Goal: Task Accomplishment & Management: Use online tool/utility

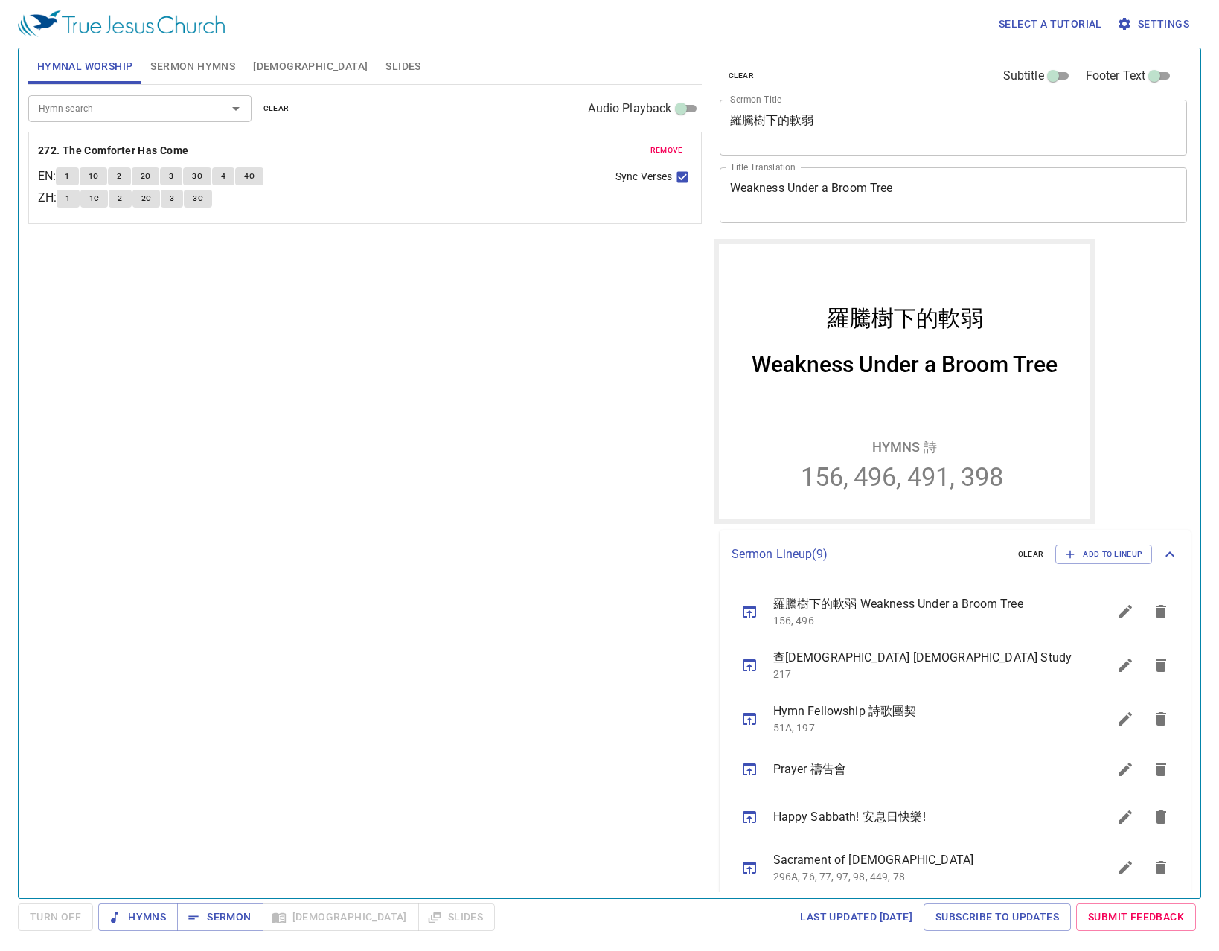
drag, startPoint x: 473, startPoint y: 337, endPoint x: 372, endPoint y: 141, distance: 219.4
click at [473, 337] on div "Hymn search Hymn search clear Audio Playback remove 272. The Comforter Has Come…" at bounding box center [365, 485] width 674 height 801
click at [386, 67] on span "Slides" at bounding box center [403, 66] width 35 height 19
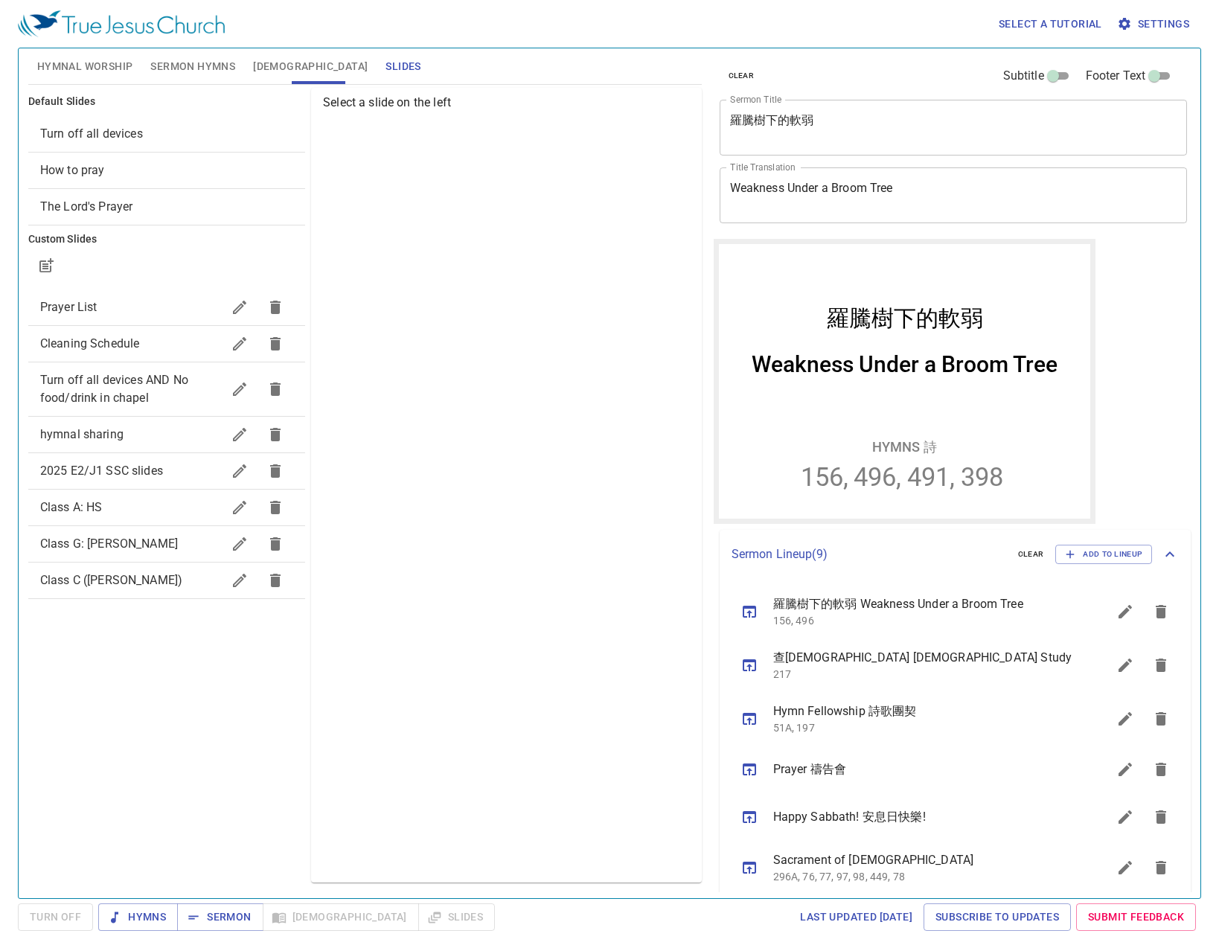
click at [637, 305] on div "Select a slide on the left" at bounding box center [506, 485] width 390 height 795
click at [135, 477] on span "2025 E2/J1 SSC slides" at bounding box center [101, 471] width 123 height 14
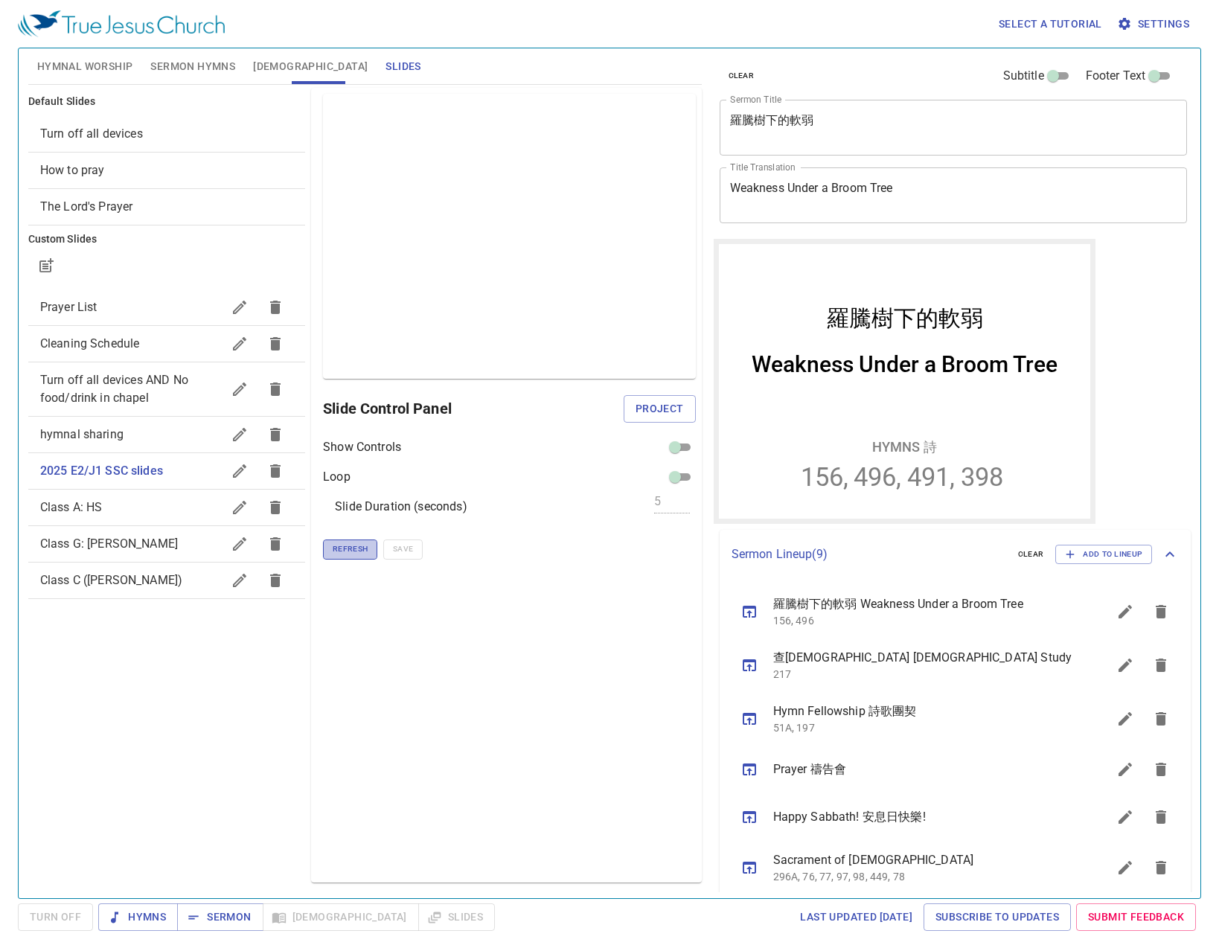
click at [345, 554] on span "Refresh" at bounding box center [350, 549] width 35 height 13
click at [685, 415] on button "Project" at bounding box center [660, 409] width 72 height 28
click at [430, 640] on div "Preview Only Slide Control Panel Show Controls Loop Slide Duration (seconds) 5 …" at bounding box center [506, 485] width 390 height 795
click at [488, 678] on div "Preview Only Slide Control Panel Show Controls Loop Slide Duration (seconds) 5 …" at bounding box center [506, 485] width 390 height 795
click at [368, 550] on button "Refresh" at bounding box center [350, 549] width 54 height 19
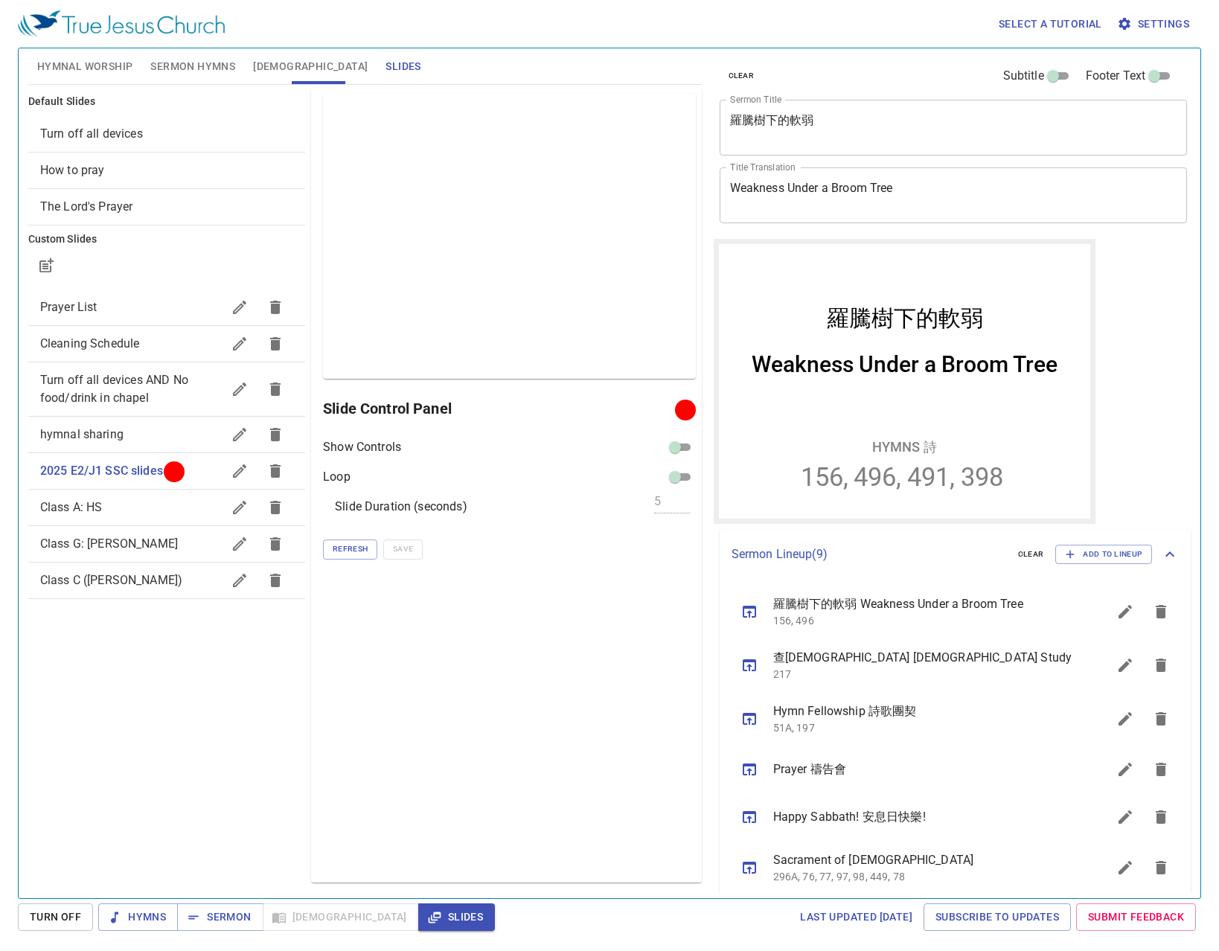
click at [424, 545] on div "Refresh Save" at bounding box center [509, 549] width 372 height 19
click at [1215, 389] on div "Select a tutorial Settings Hymnal Worship Sermon Hymns [DEMOGRAPHIC_DATA] Slide…" at bounding box center [609, 475] width 1219 height 951
click at [1204, 337] on div "Select a tutorial Settings Hymnal Worship Sermon Hymns [DEMOGRAPHIC_DATA] Slide…" at bounding box center [609, 475] width 1219 height 951
drag, startPoint x: 452, startPoint y: 647, endPoint x: 469, endPoint y: 620, distance: 31.8
click at [452, 646] on div "Preview Only Slide Control Panel Show Controls Loop Slide Duration (seconds) 5 …" at bounding box center [506, 485] width 390 height 795
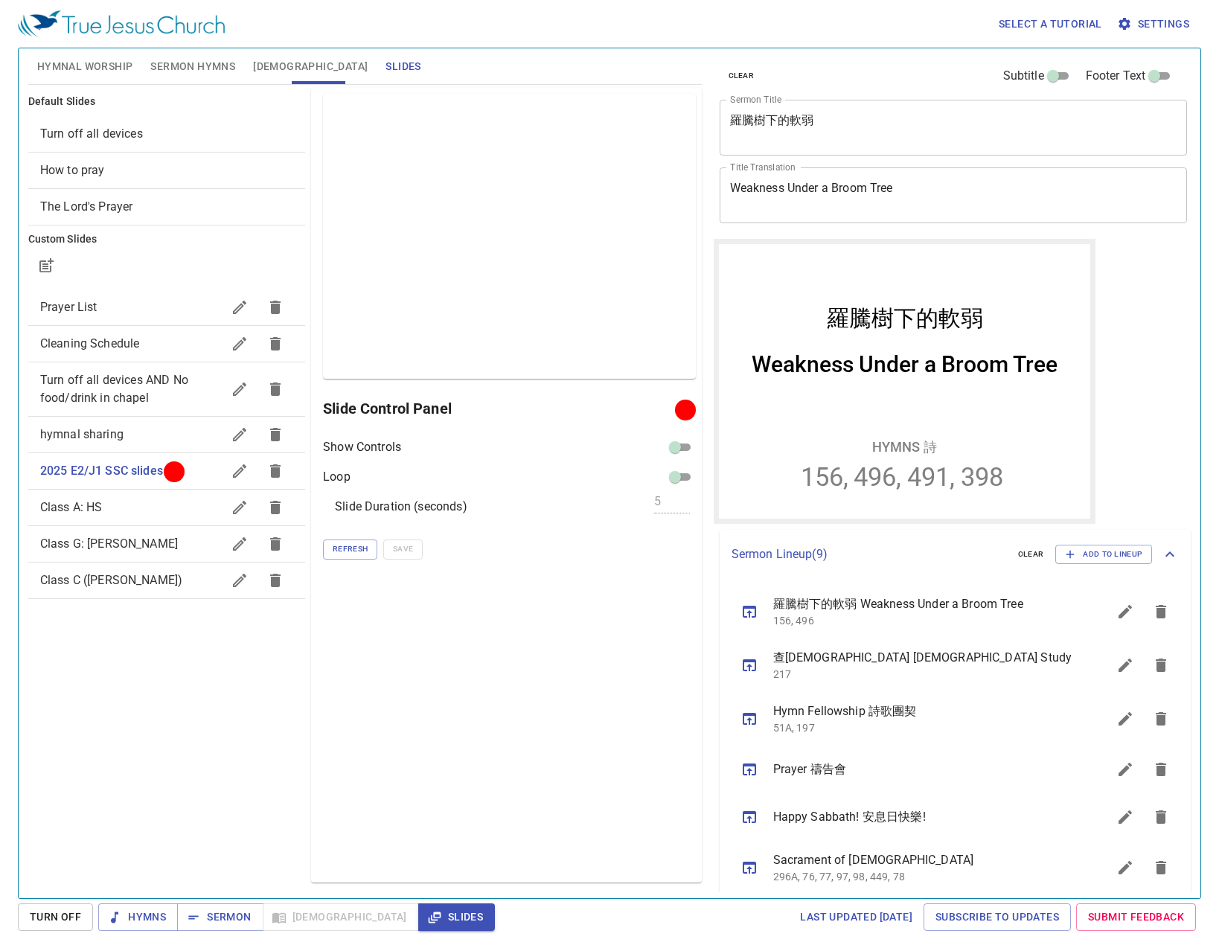
click at [476, 631] on div "Preview Only Slide Control Panel Show Controls Loop Slide Duration (seconds) 5 …" at bounding box center [506, 485] width 390 height 795
drag, startPoint x: 529, startPoint y: 706, endPoint x: 517, endPoint y: 692, distance: 19.0
click at [529, 706] on div "Preview Only Slide Control Panel Show Controls Loop Slide Duration (seconds) 5 …" at bounding box center [506, 485] width 390 height 795
click at [363, 555] on span "Refresh" at bounding box center [350, 549] width 35 height 13
click at [572, 683] on div "Preview Only Slide Control Panel Show Controls Loop Slide Duration (seconds) 5 …" at bounding box center [506, 485] width 390 height 795
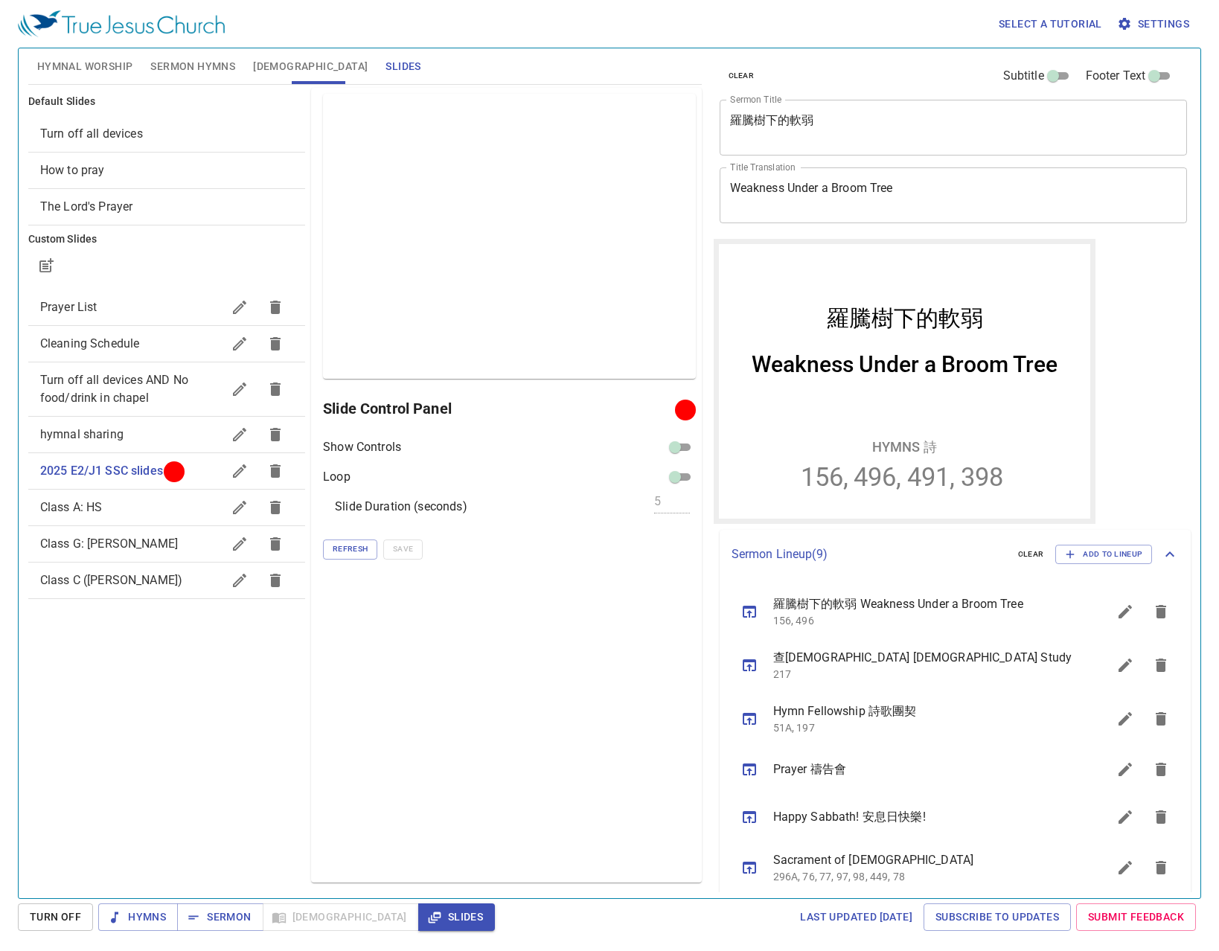
click at [163, 63] on span "Sermon Hymns" at bounding box center [192, 66] width 85 height 19
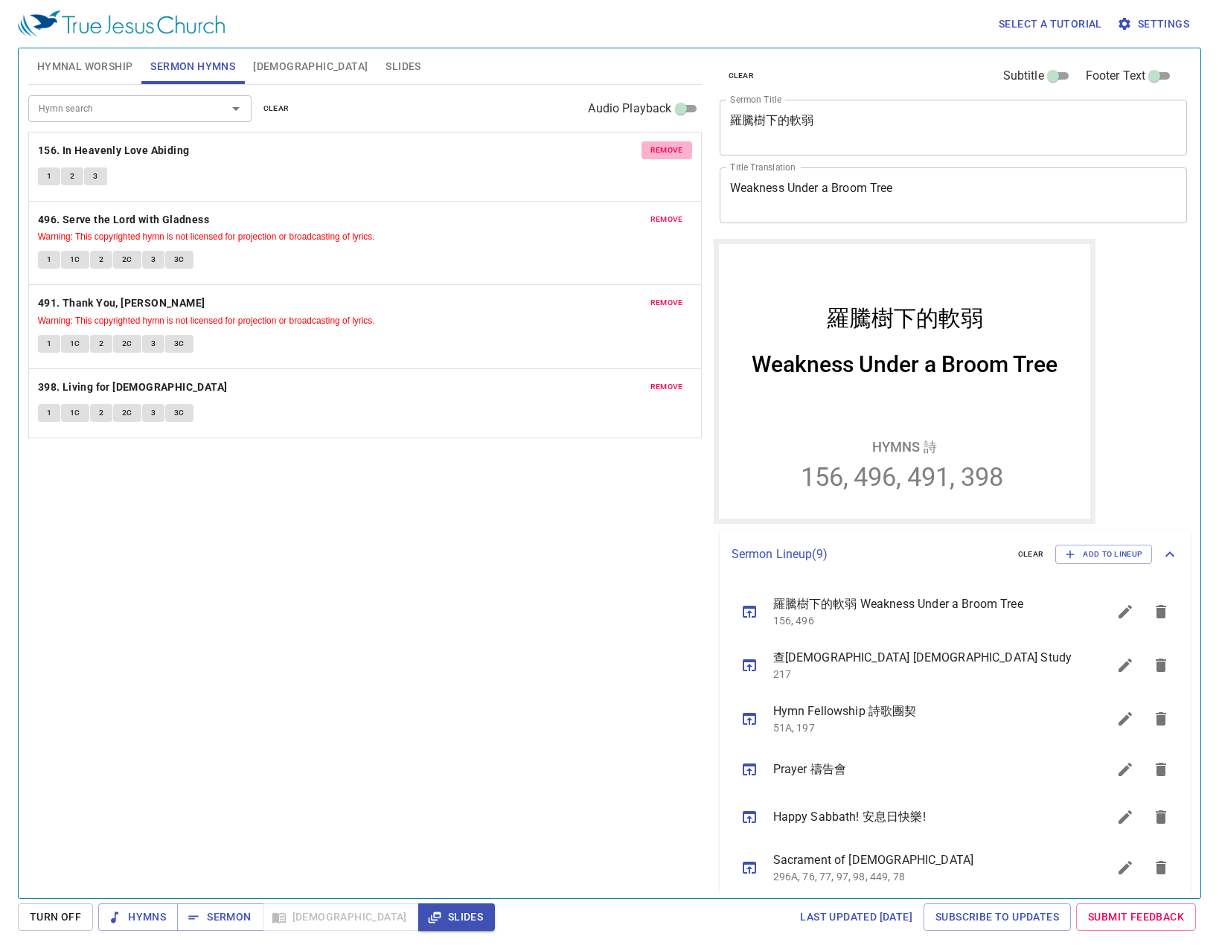
click at [679, 144] on button "remove" at bounding box center [667, 150] width 51 height 18
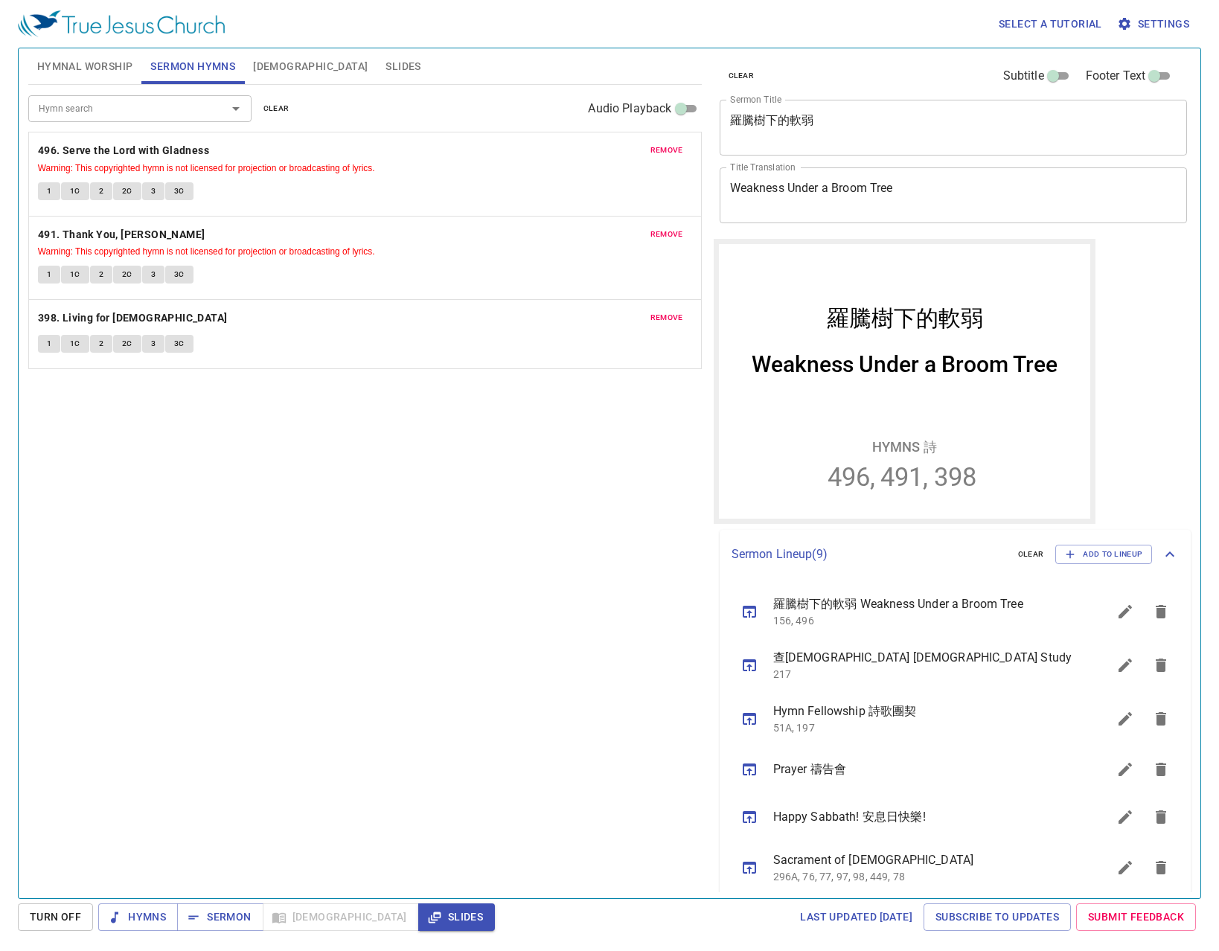
click at [679, 144] on span "remove" at bounding box center [667, 150] width 33 height 13
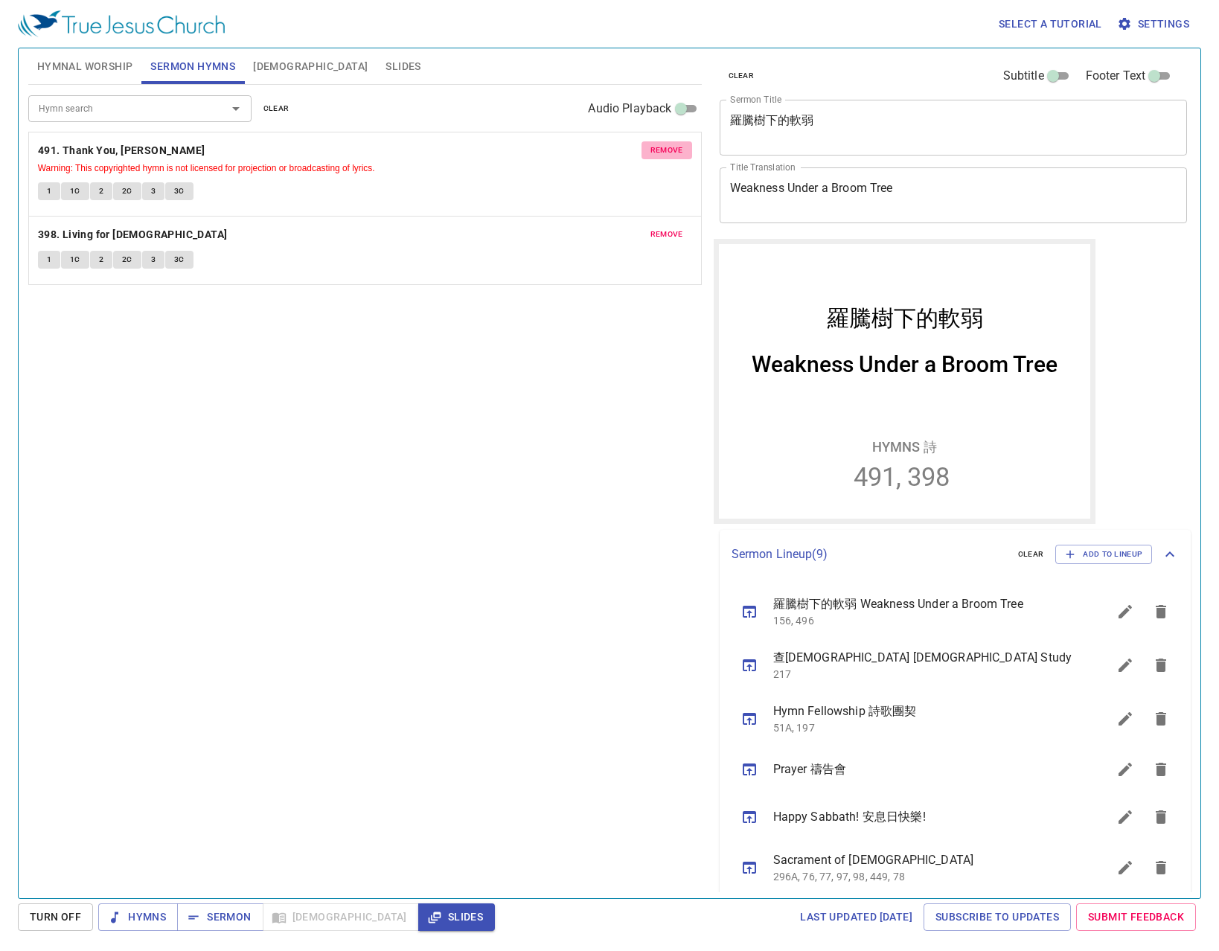
click at [679, 144] on span "remove" at bounding box center [667, 150] width 33 height 13
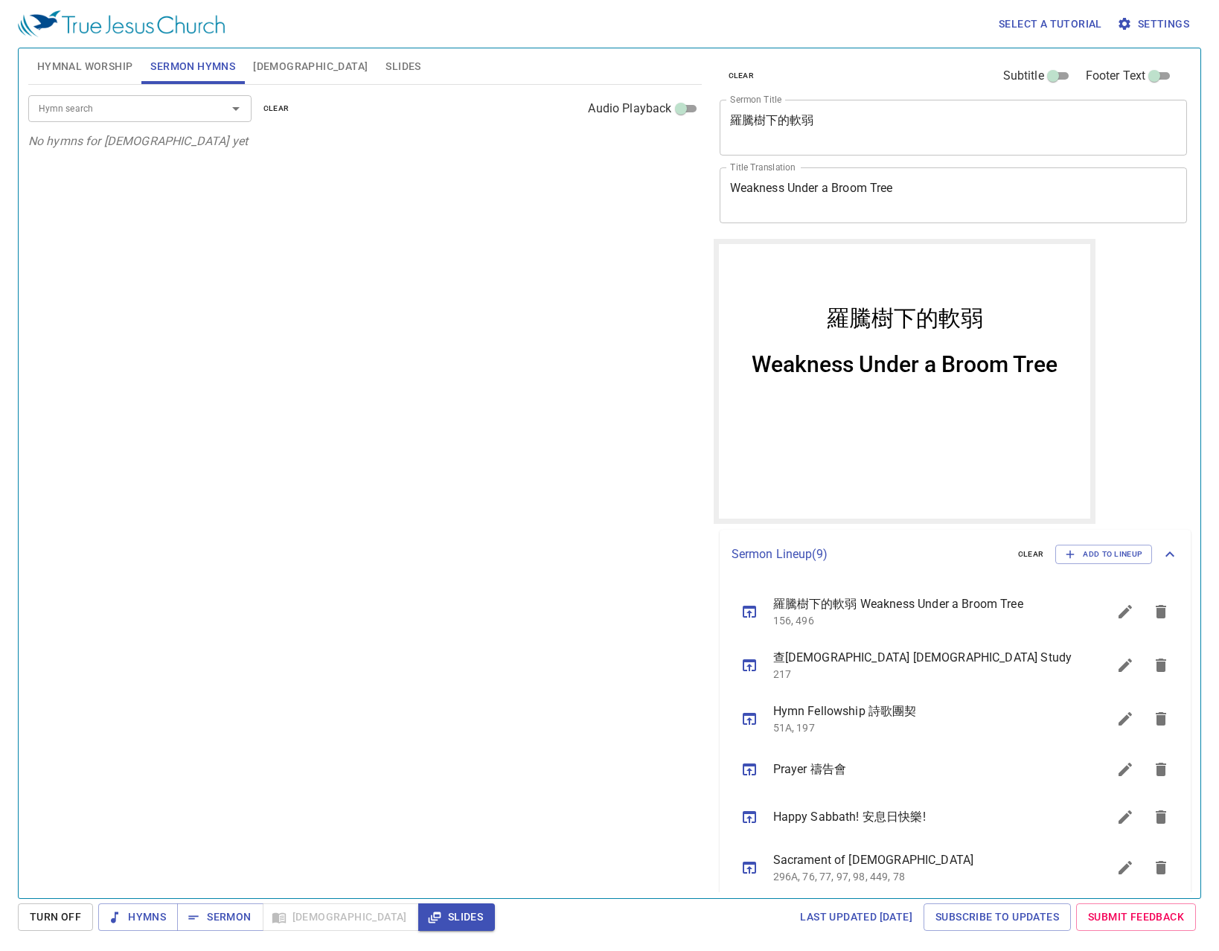
click at [91, 78] on button "Hymnal Worship" at bounding box center [85, 66] width 114 height 36
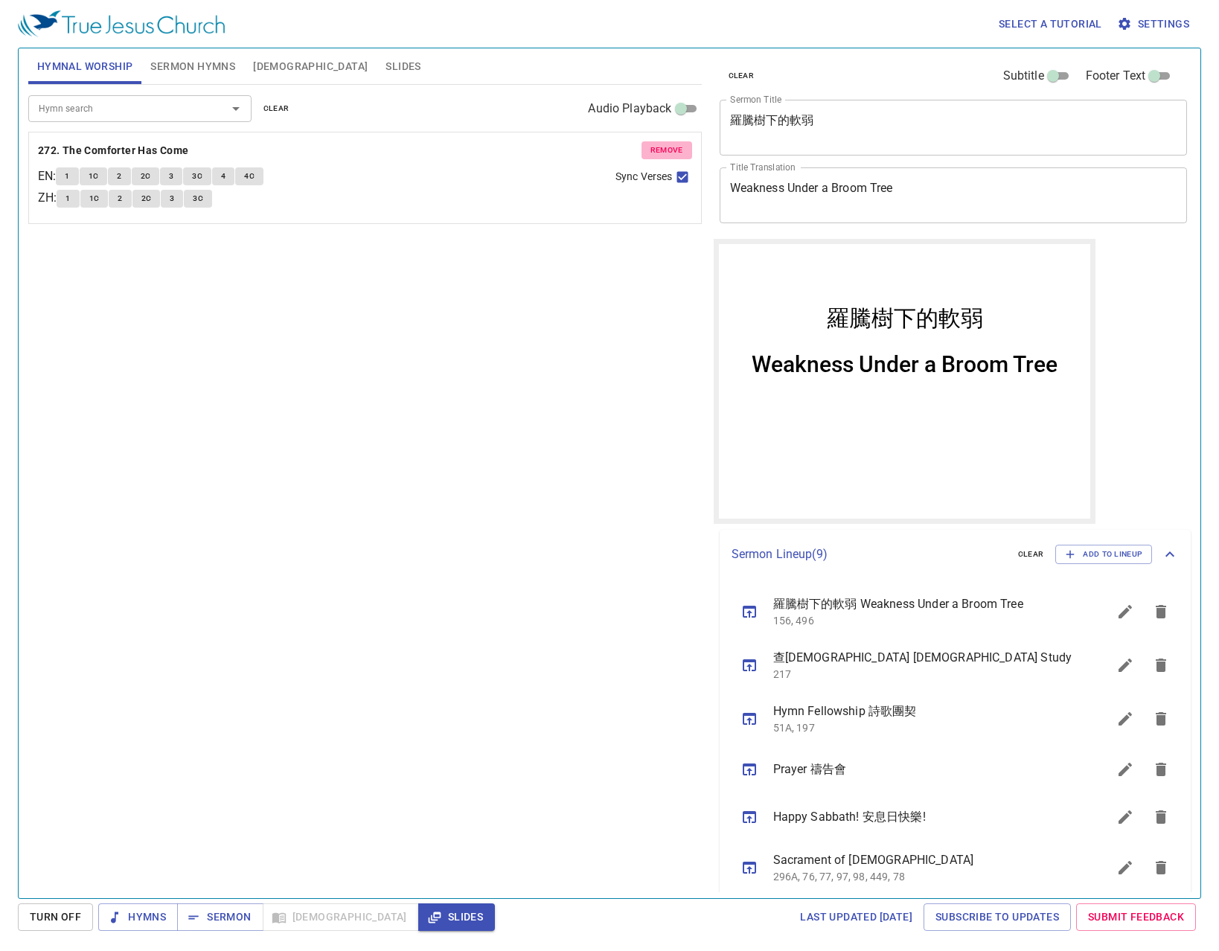
click at [682, 152] on span "remove" at bounding box center [667, 150] width 33 height 13
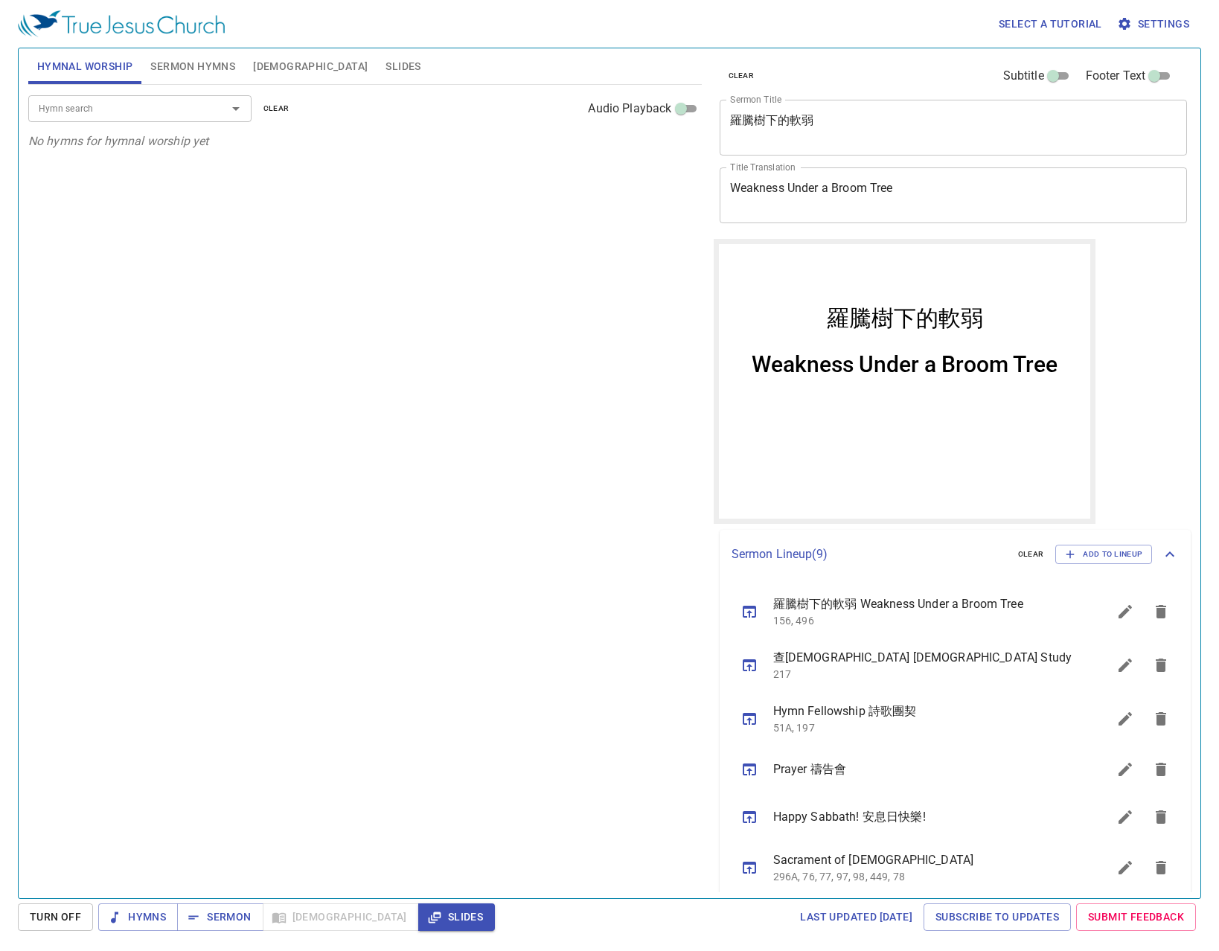
click at [187, 74] on span "Sermon Hymns" at bounding box center [192, 66] width 85 height 19
click at [272, 80] on button "[DEMOGRAPHIC_DATA]" at bounding box center [310, 66] width 133 height 36
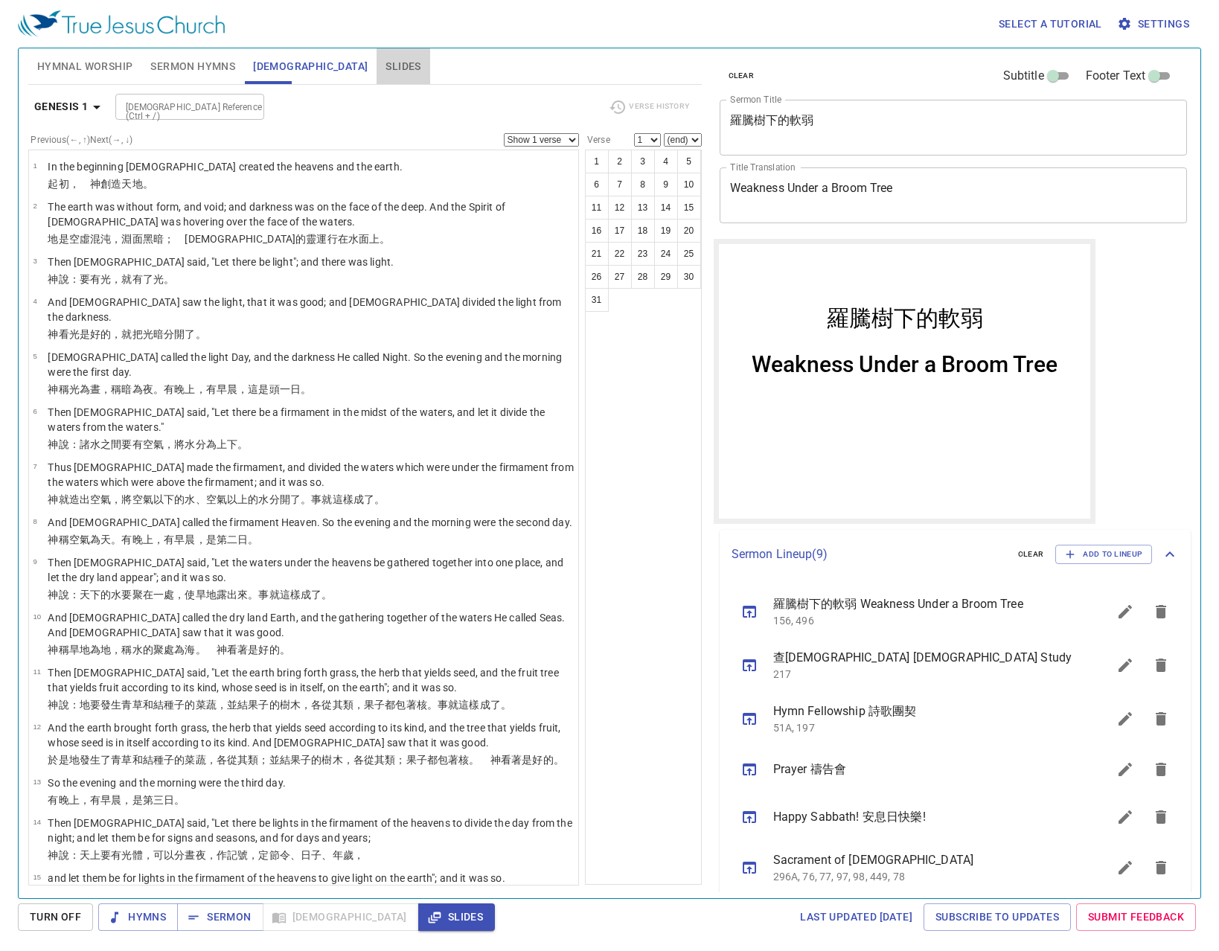
click at [386, 69] on span "Slides" at bounding box center [403, 66] width 35 height 19
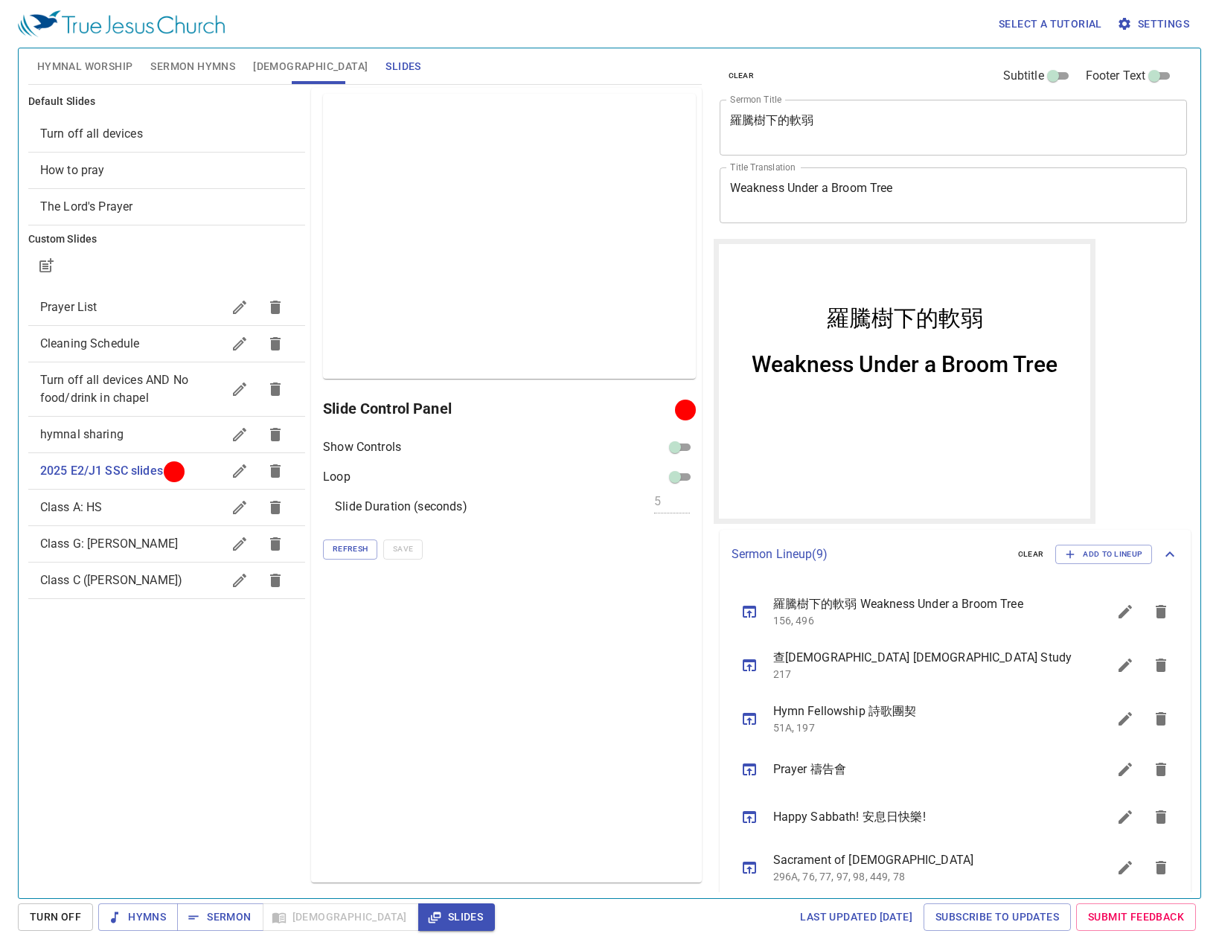
drag, startPoint x: 507, startPoint y: 60, endPoint x: 462, endPoint y: 79, distance: 49.1
click at [507, 60] on div "Hymnal Worship Sermon Hymns [DEMOGRAPHIC_DATA] Slides" at bounding box center [365, 66] width 674 height 36
click at [440, 689] on div "Preview Only Slide Control Panel Show Controls Loop Slide Duration (seconds) 5 …" at bounding box center [506, 485] width 390 height 795
click at [1164, 421] on div "clear Subtitle Footer Text Sermon Title 羅騰樹下的軟弱 x Sermon Title Title Translatio…" at bounding box center [953, 467] width 490 height 850
click at [124, 50] on button "Hymnal Worship" at bounding box center [85, 66] width 114 height 36
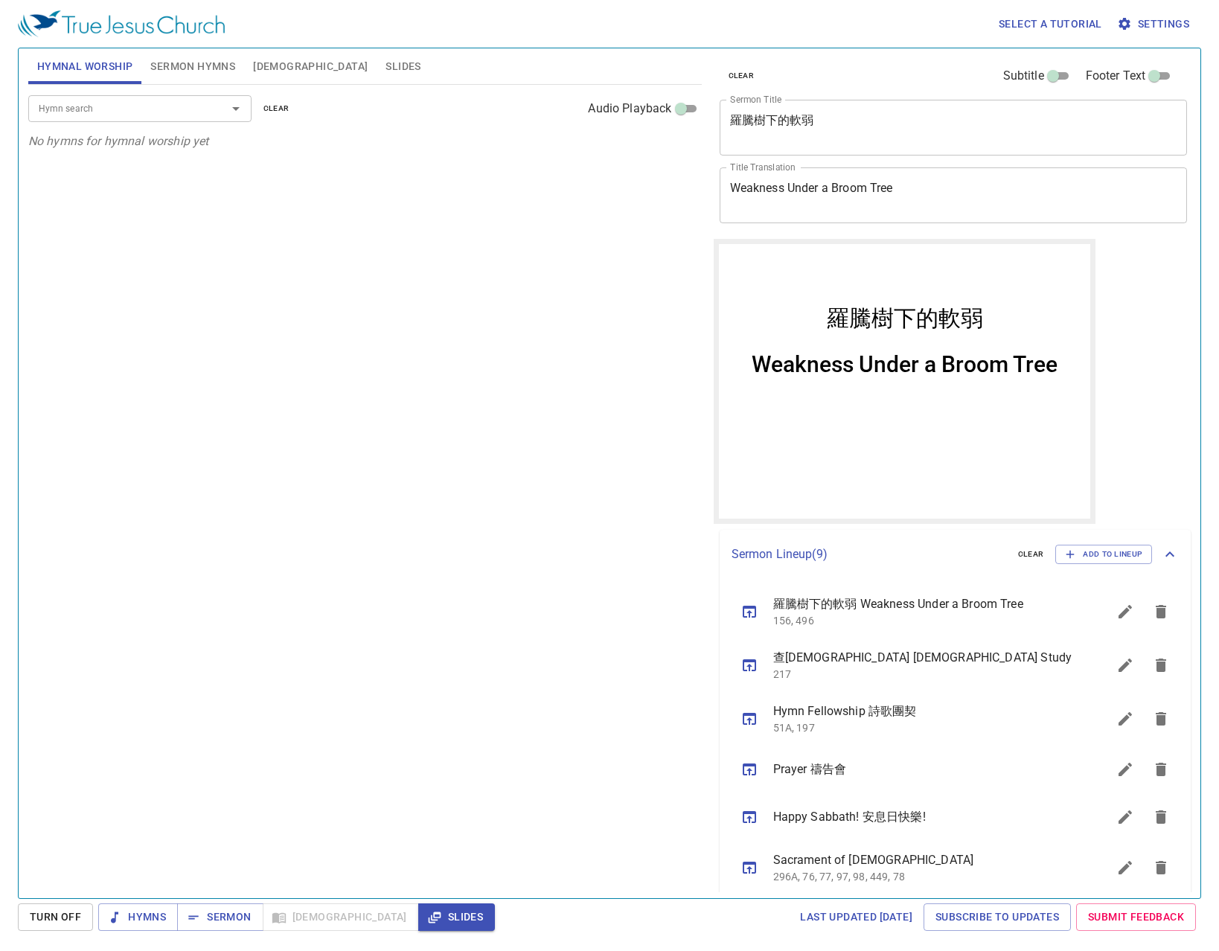
click at [137, 115] on input "Hymn search" at bounding box center [118, 108] width 170 height 17
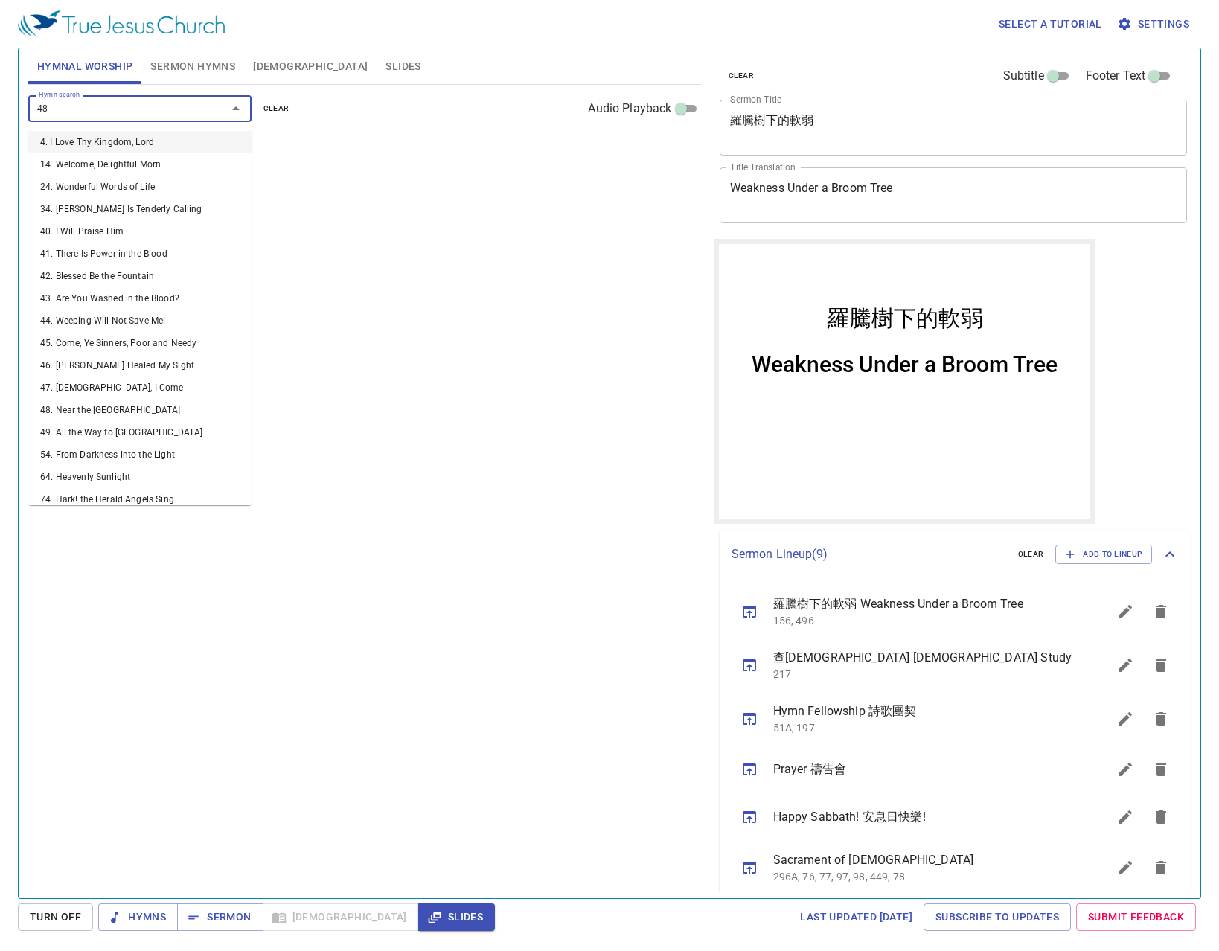
type input "483"
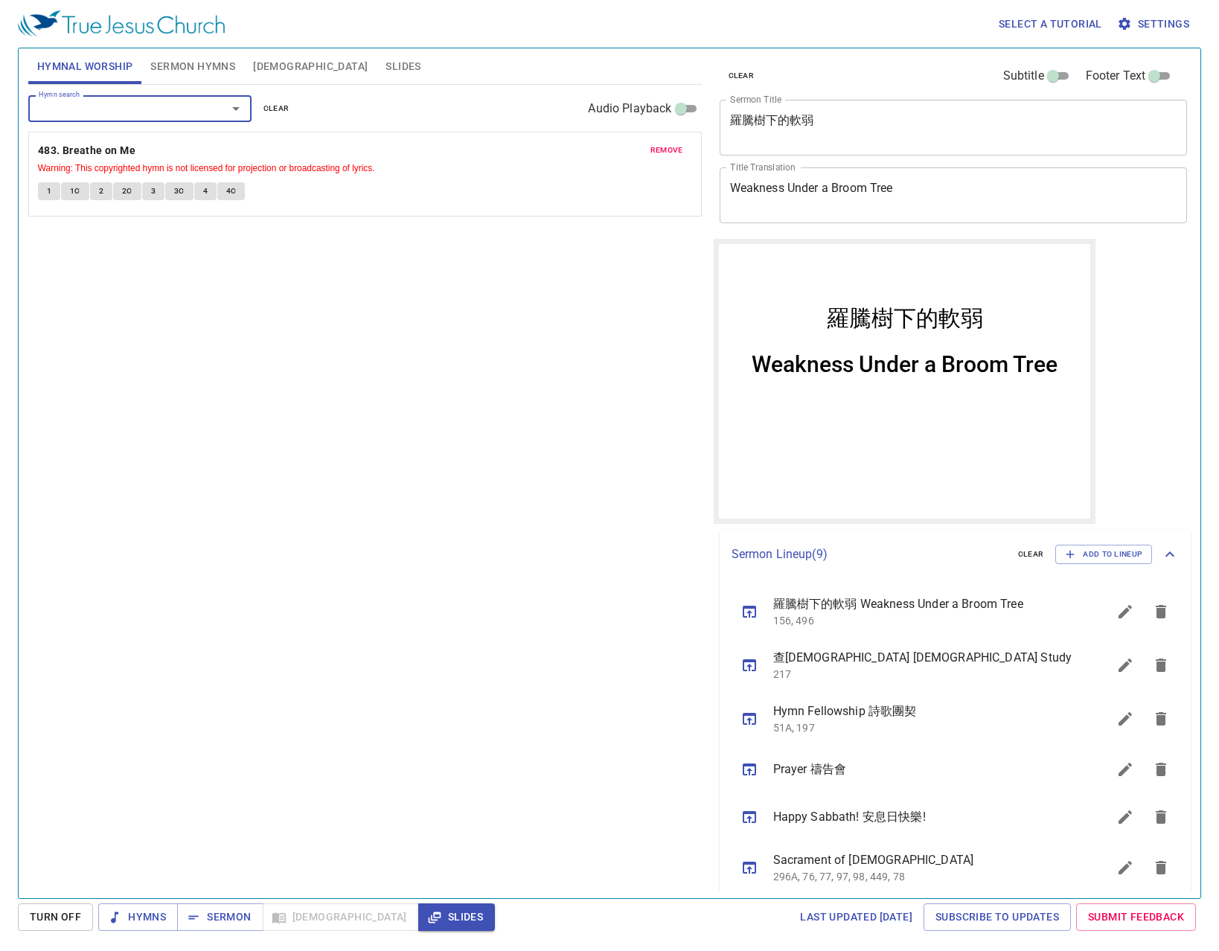
click at [56, 160] on span "Warning: This copyrighted hymn is not licensed for projection or broadcasting o…" at bounding box center [365, 167] width 654 height 15
click at [56, 156] on b "483. Breathe on Me" at bounding box center [87, 150] width 98 height 19
click at [56, 188] on button "1" at bounding box center [49, 191] width 22 height 18
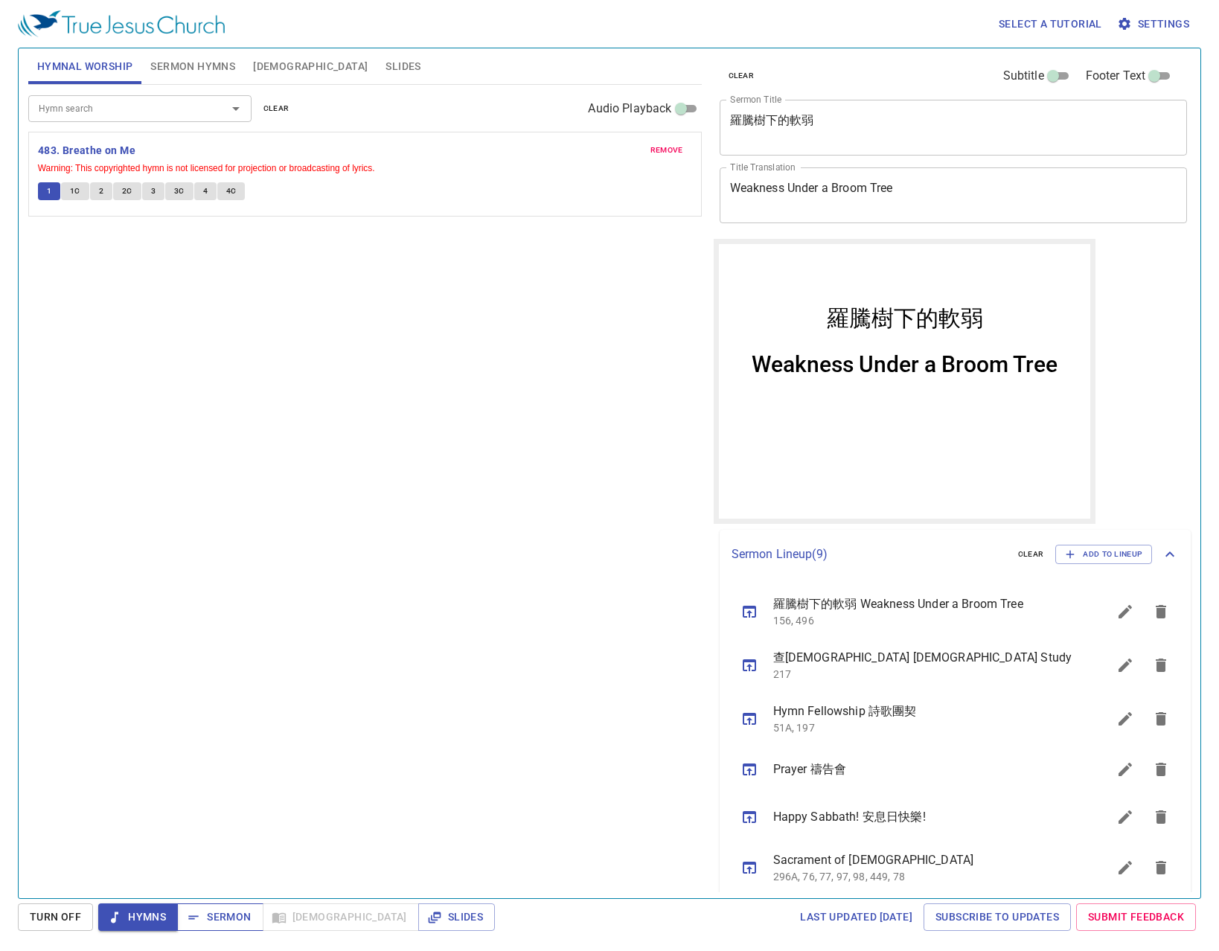
click at [206, 913] on span "Sermon" at bounding box center [220, 917] width 62 height 19
click at [198, 918] on icon "button" at bounding box center [193, 918] width 15 height 15
click at [445, 299] on div "Hymn search Hymn search clear Audio Playback remove 483. Breathe on Me Warning:…" at bounding box center [365, 485] width 674 height 801
click at [48, 194] on span "1" at bounding box center [49, 191] width 4 height 13
click at [337, 447] on div "Hymn search Hymn search clear Audio Playback remove 483. Breathe on Me Warning:…" at bounding box center [365, 485] width 674 height 801
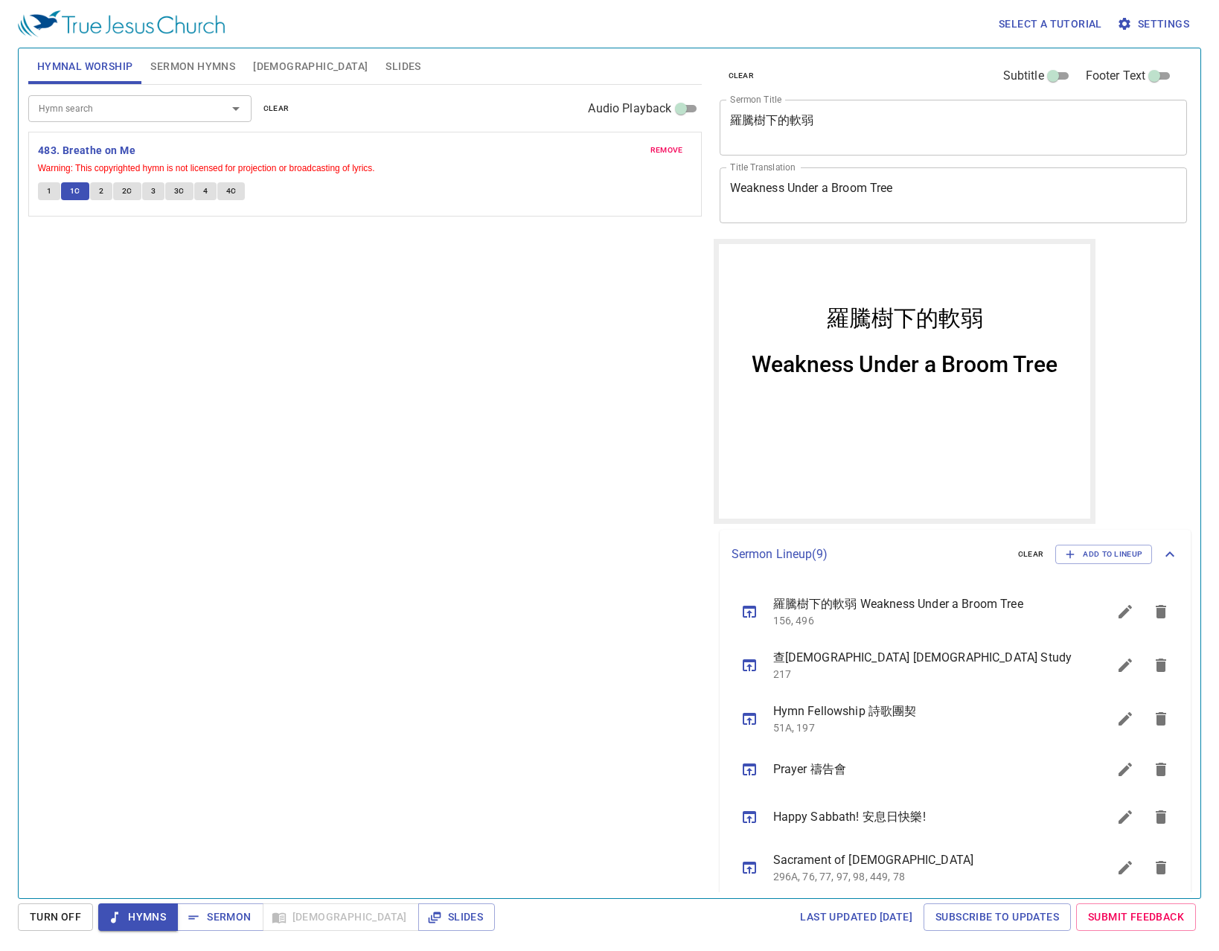
click at [763, 284] on div "羅騰樹下的軟弱" at bounding box center [904, 298] width 372 height 83
click at [114, 196] on button "2C" at bounding box center [127, 191] width 28 height 18
click at [111, 196] on div "1 1C 2 2C 3 3C 4 4C" at bounding box center [365, 193] width 654 height 22
click at [180, 193] on span "3C" at bounding box center [179, 191] width 10 height 13
click at [189, 189] on button "3C" at bounding box center [179, 191] width 28 height 18
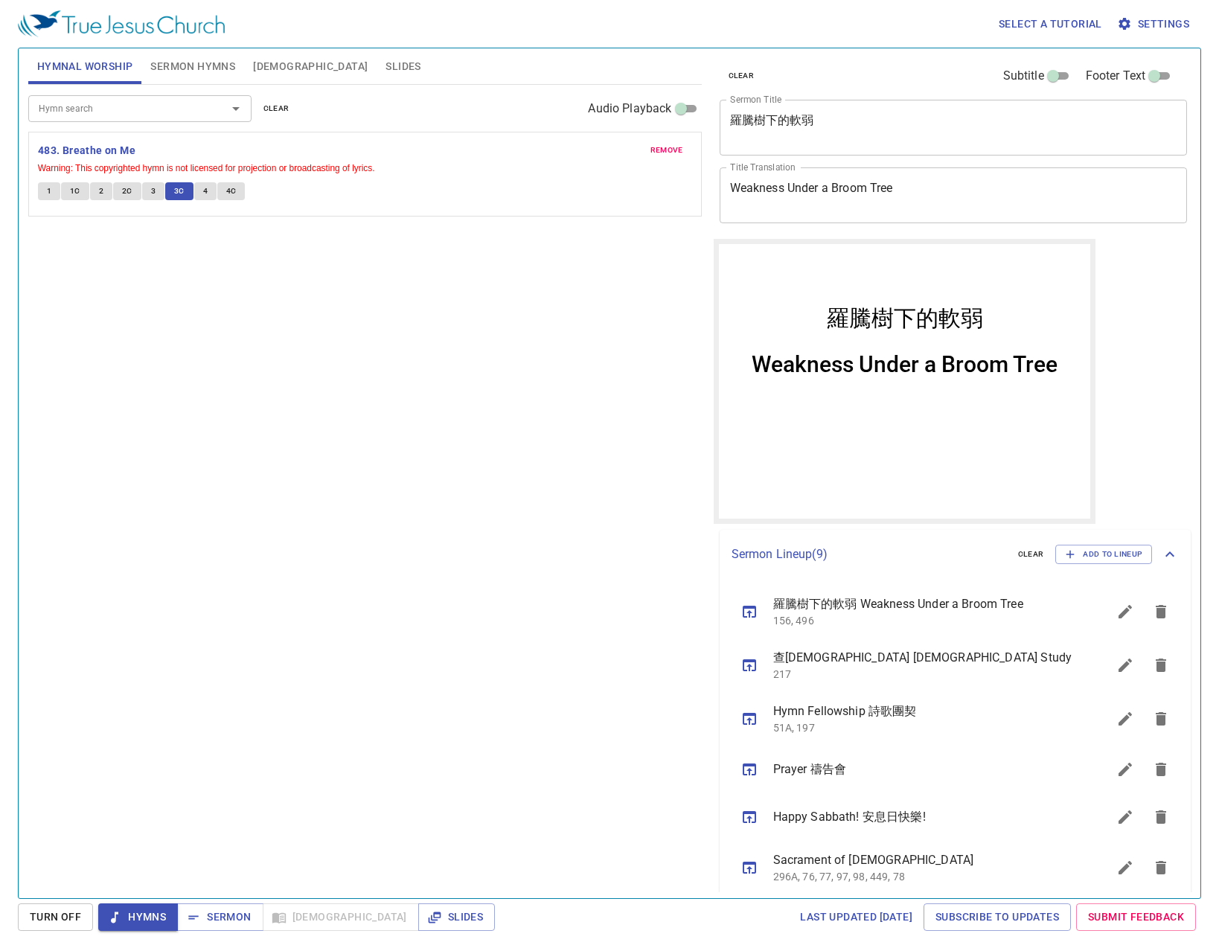
click at [207, 189] on button "4" at bounding box center [205, 191] width 22 height 18
click at [377, 53] on button "Slides" at bounding box center [403, 66] width 53 height 36
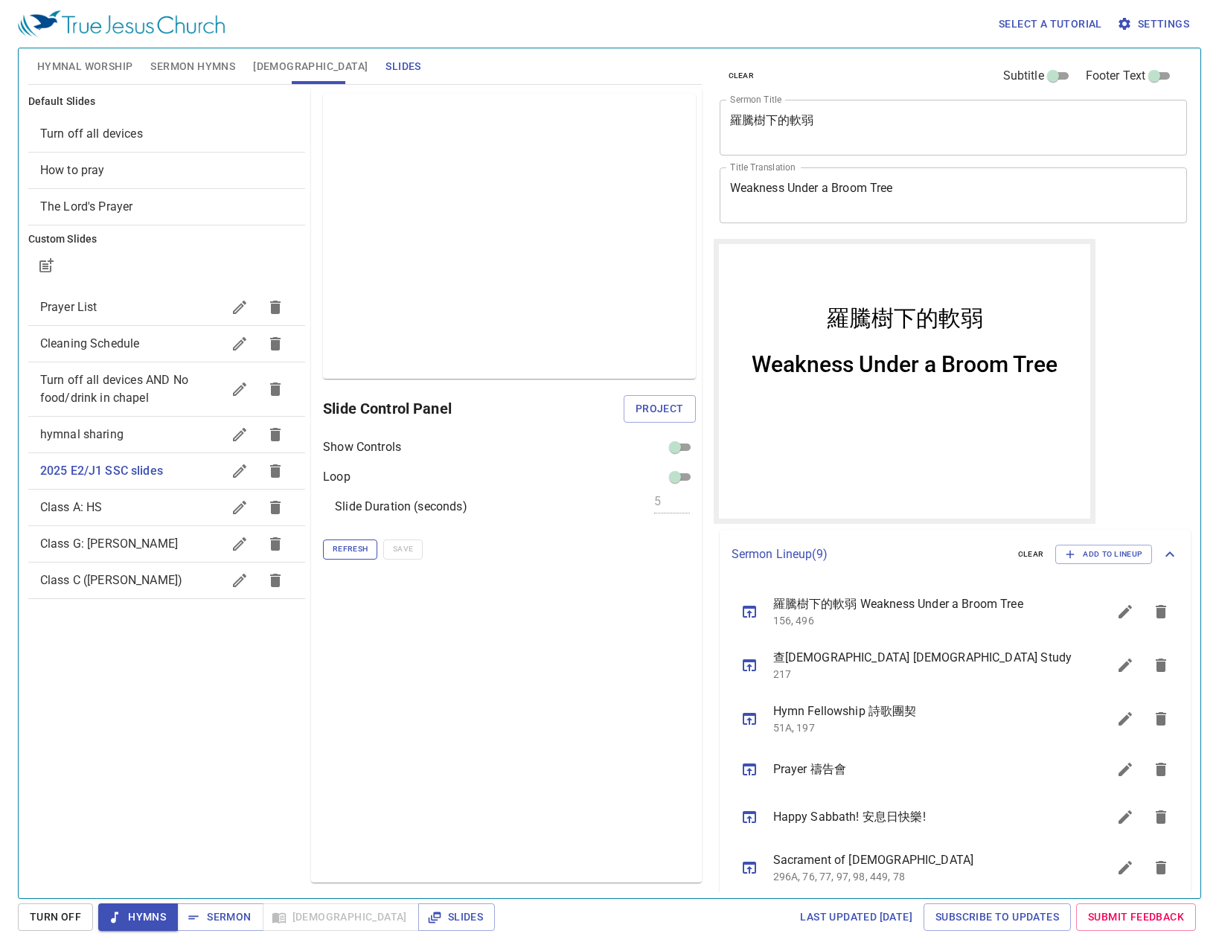
click at [369, 555] on button "Refresh" at bounding box center [350, 549] width 54 height 19
click at [365, 730] on div "Preview Only Slide Control Panel Project Show Controls Loop Slide Duration (sec…" at bounding box center [506, 485] width 390 height 795
click at [645, 415] on span "Project" at bounding box center [660, 409] width 48 height 19
click at [625, 716] on div "Preview Only Slide Control Panel Show Controls Loop Slide Duration (seconds) 5 …" at bounding box center [506, 485] width 390 height 795
click at [1129, 277] on div "clear Subtitle Footer Text Sermon Title 羅騰樹下的軟弱 x Sermon Title Title Translatio…" at bounding box center [953, 467] width 490 height 850
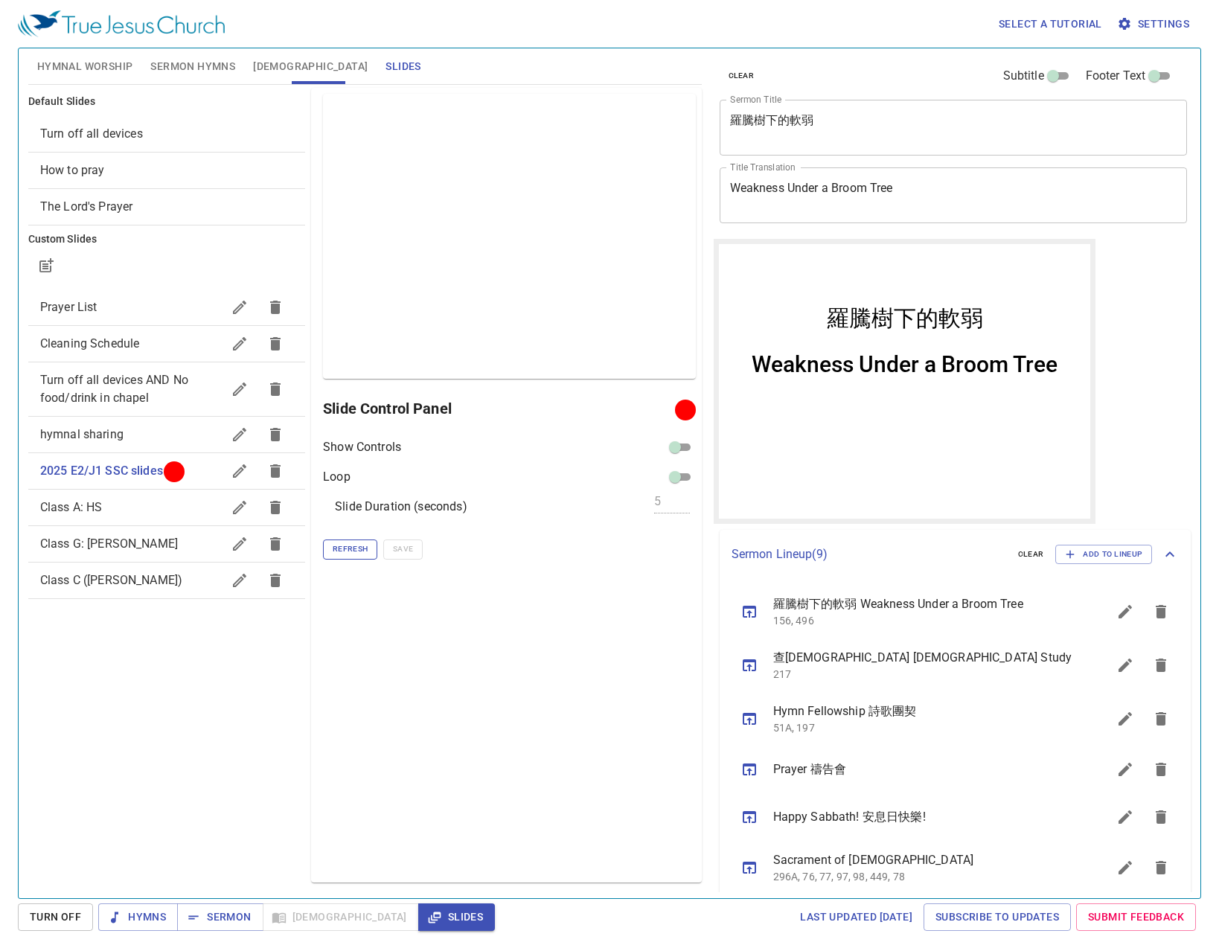
click at [361, 543] on span "Refresh" at bounding box center [350, 549] width 35 height 13
click at [430, 916] on span "Slides" at bounding box center [456, 917] width 53 height 19
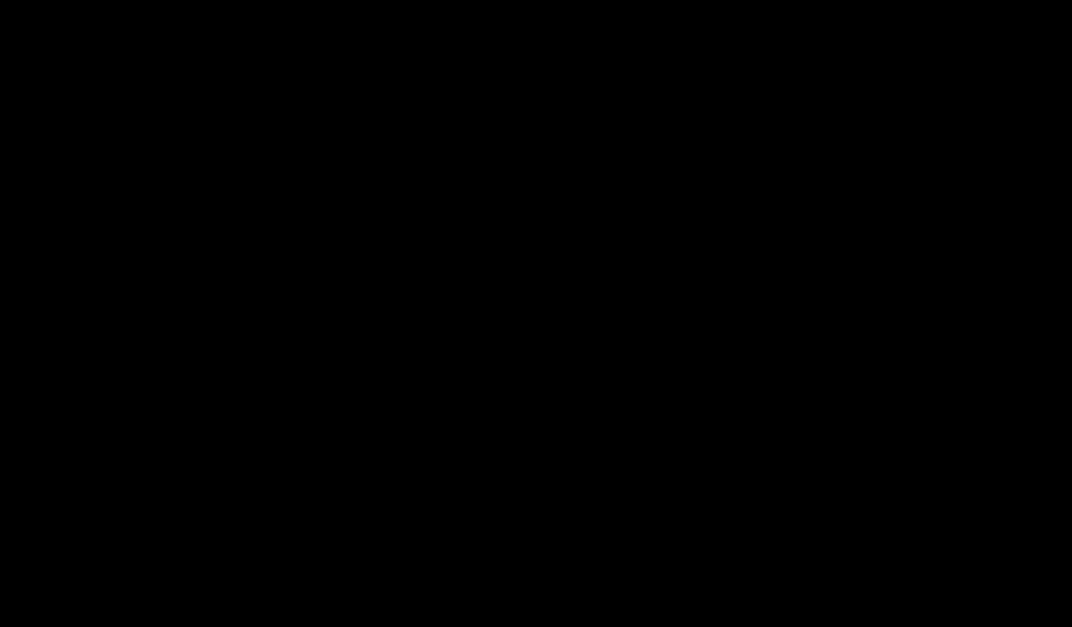
drag, startPoint x: 684, startPoint y: 5, endPoint x: -109, endPoint y: 86, distance: 797.7
click at [0, 6] on html "羅騰樹下的軟弱 羅騰樹下的軟弱 Weakness Under a Broom Tree Weakness Under a Broom Tree Hymnal …" at bounding box center [536, 3] width 1072 height 6
